Goal: Task Accomplishment & Management: Complete application form

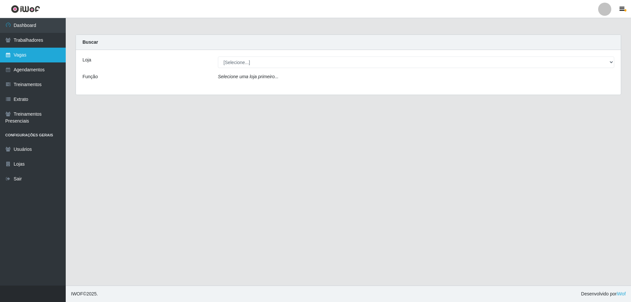
click at [55, 54] on link "Vagas" at bounding box center [33, 55] width 66 height 15
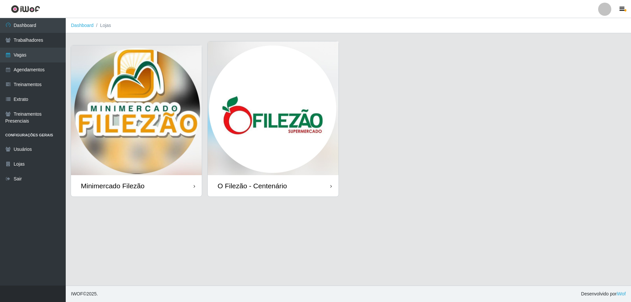
click at [157, 86] on img at bounding box center [136, 110] width 131 height 130
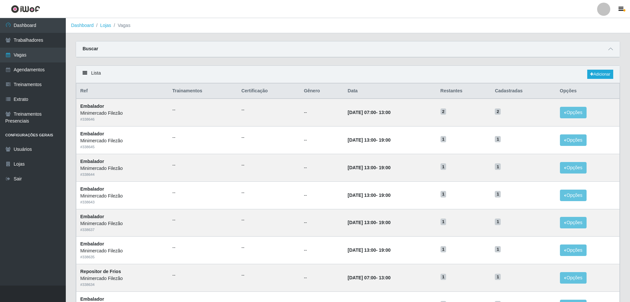
click at [605, 69] on div "Lista Adicionar" at bounding box center [347, 74] width 543 height 17
click at [603, 75] on link "Adicionar" at bounding box center [600, 74] width 26 height 9
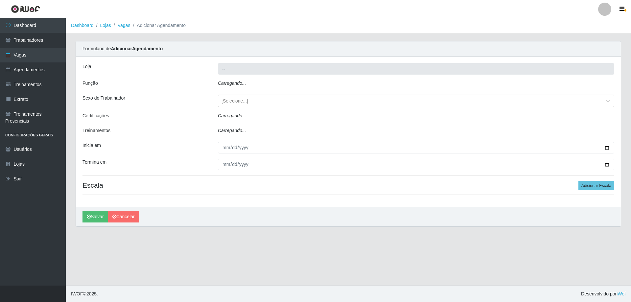
type input "Minimercado Filezão"
